Goal: Task Accomplishment & Management: Manage account settings

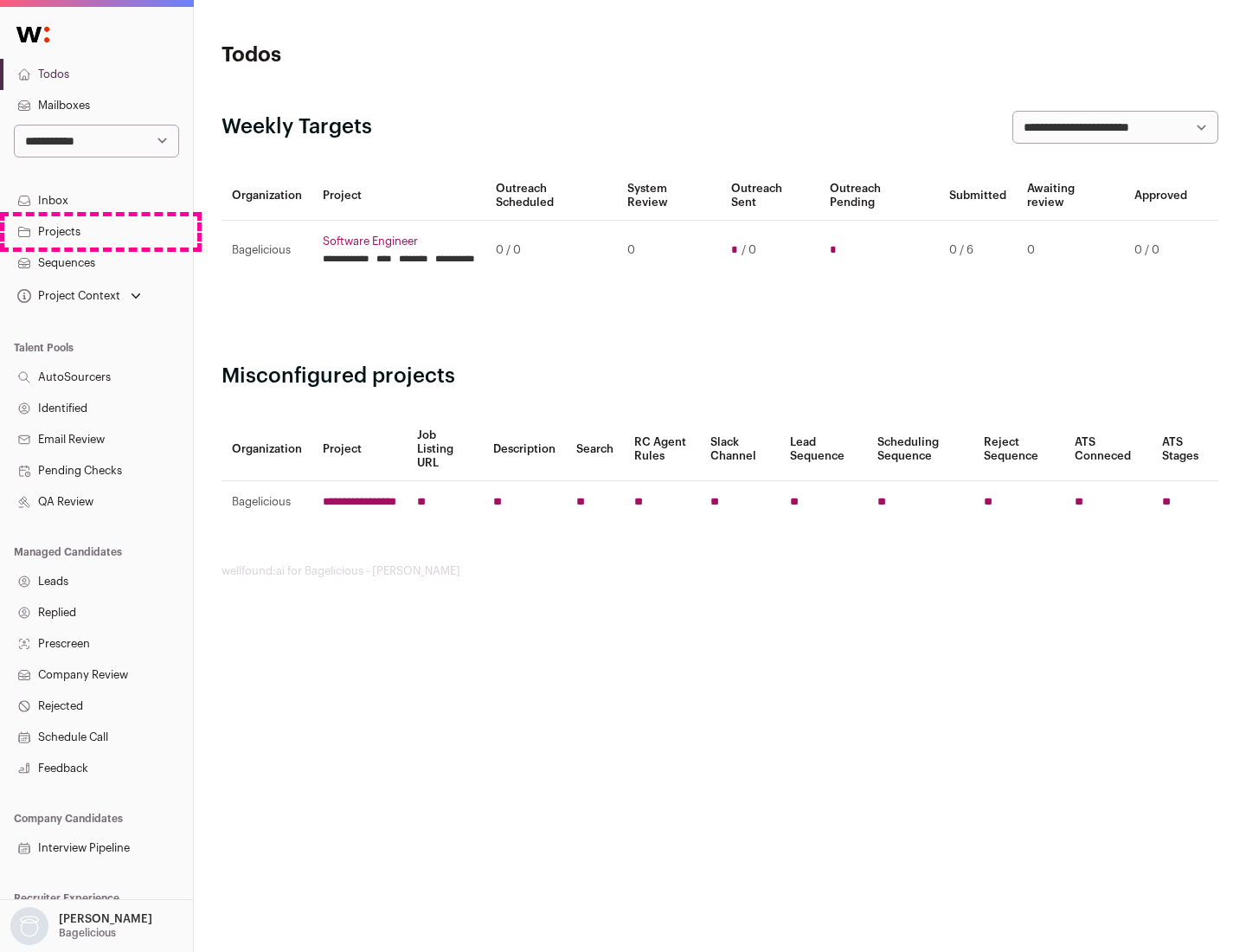
click at [96, 231] on link "Projects" at bounding box center [96, 231] width 193 height 31
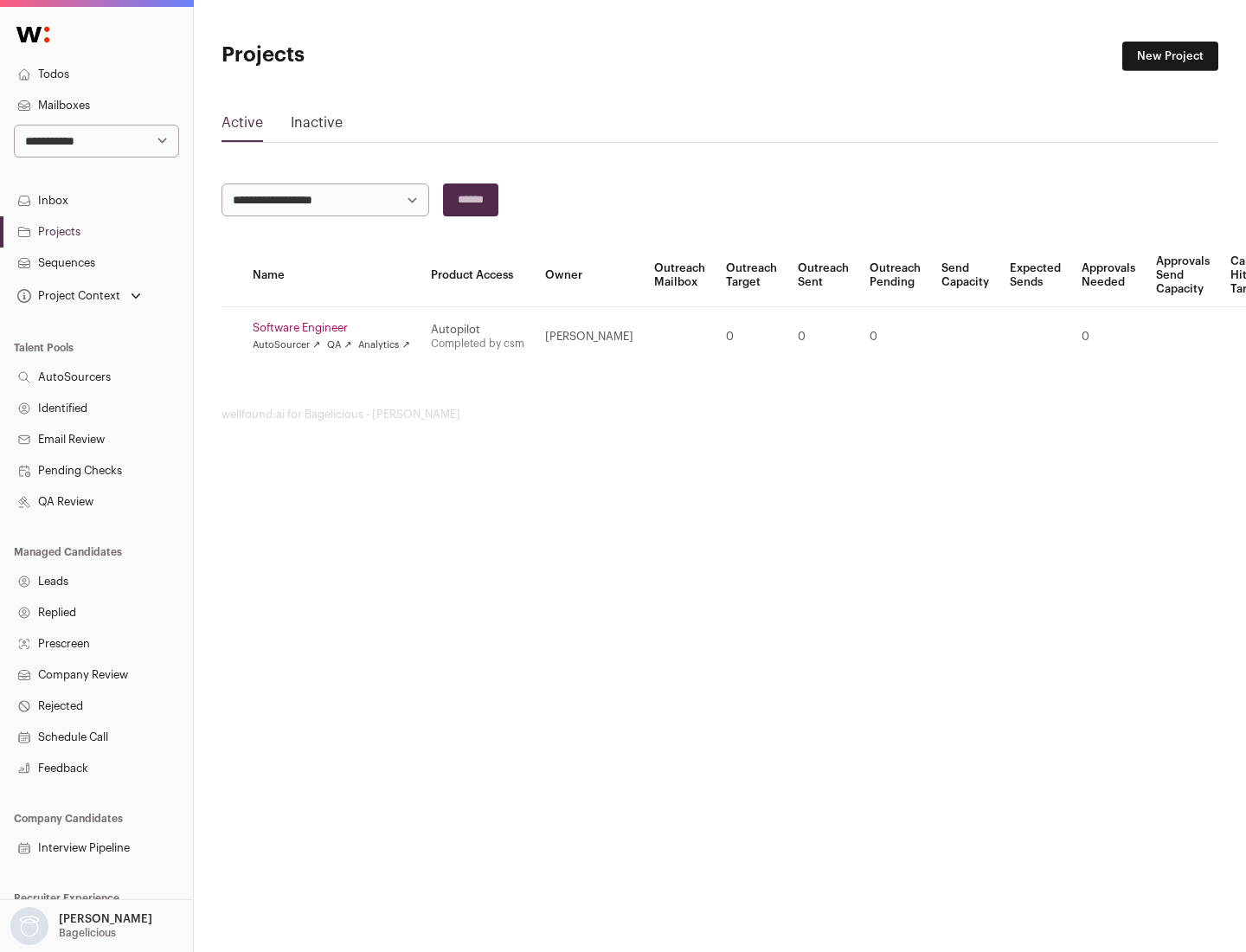
click at [337, 328] on link "Software Engineer" at bounding box center [331, 327] width 157 height 14
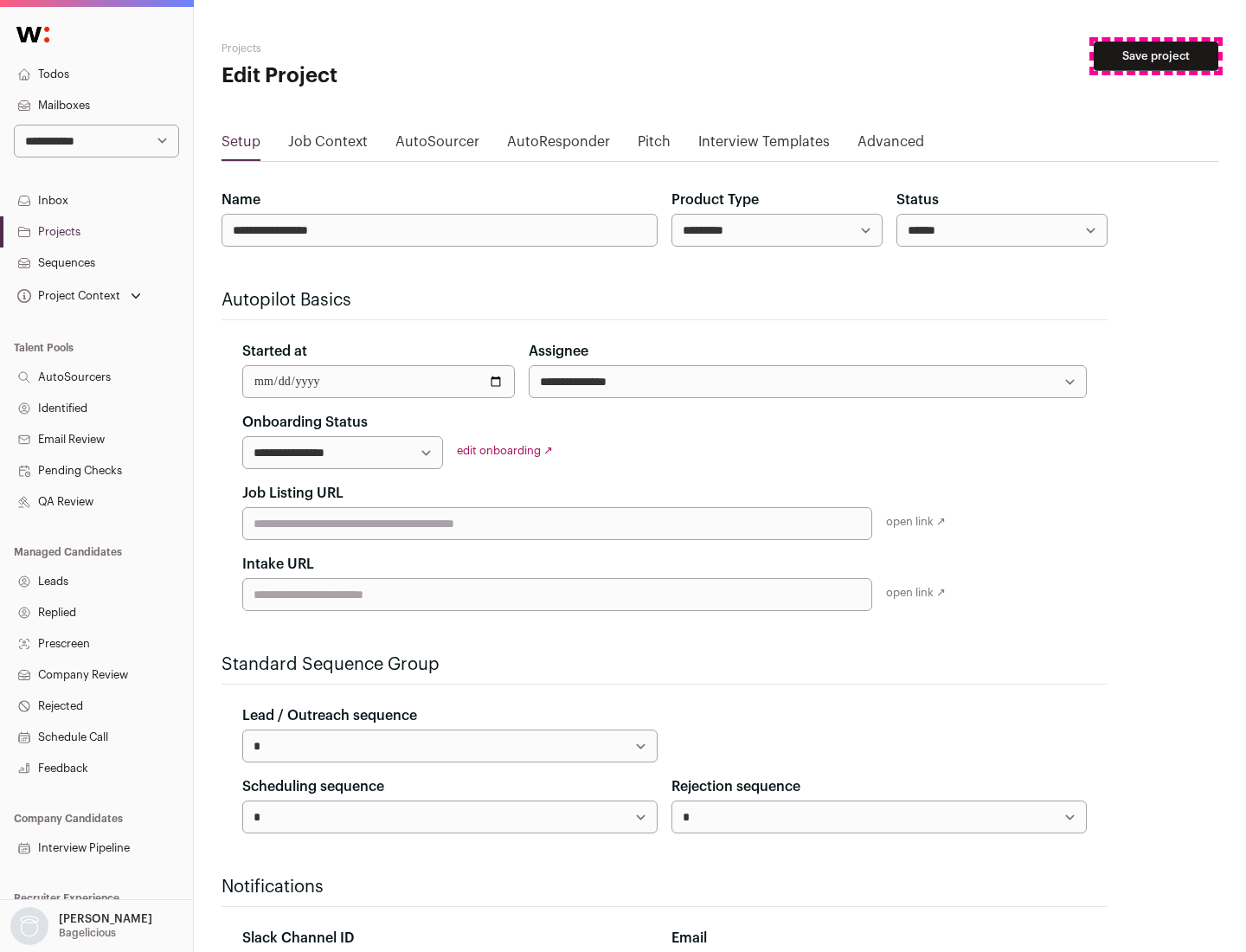
click at [1156, 56] on button "Save project" at bounding box center [1155, 55] width 124 height 29
